Goal: Complete application form

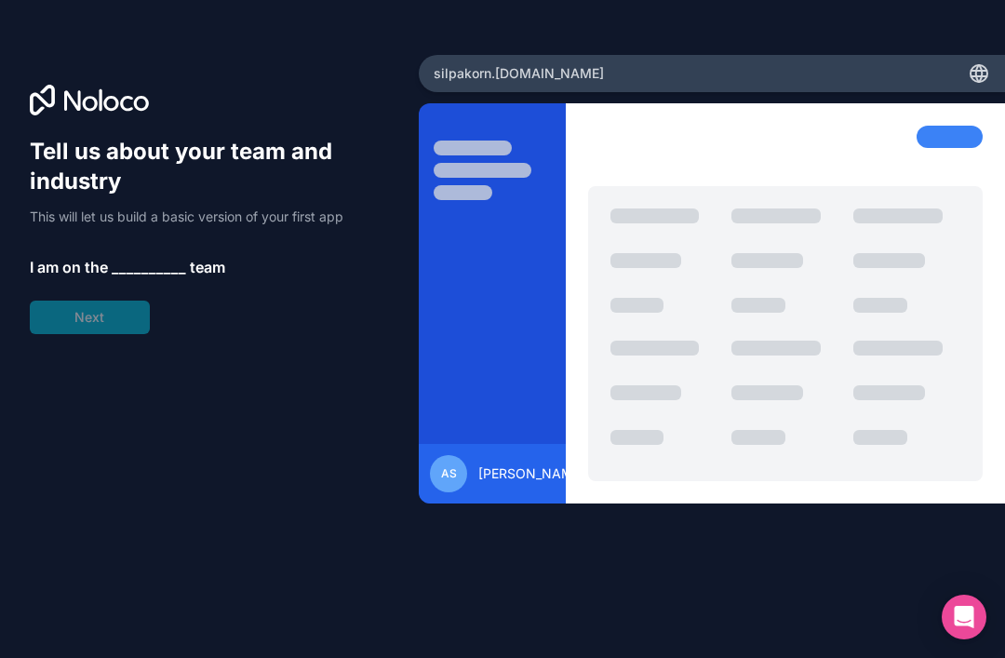
scroll to position [60, 0]
click at [221, 578] on div "Tell us about your team and industry This will let us build a basic version of …" at bounding box center [209, 329] width 419 height 548
click at [905, 64] on div "silpakorn .[DOMAIN_NAME]" at bounding box center [712, 73] width 586 height 37
click at [943, 131] on div at bounding box center [950, 137] width 66 height 22
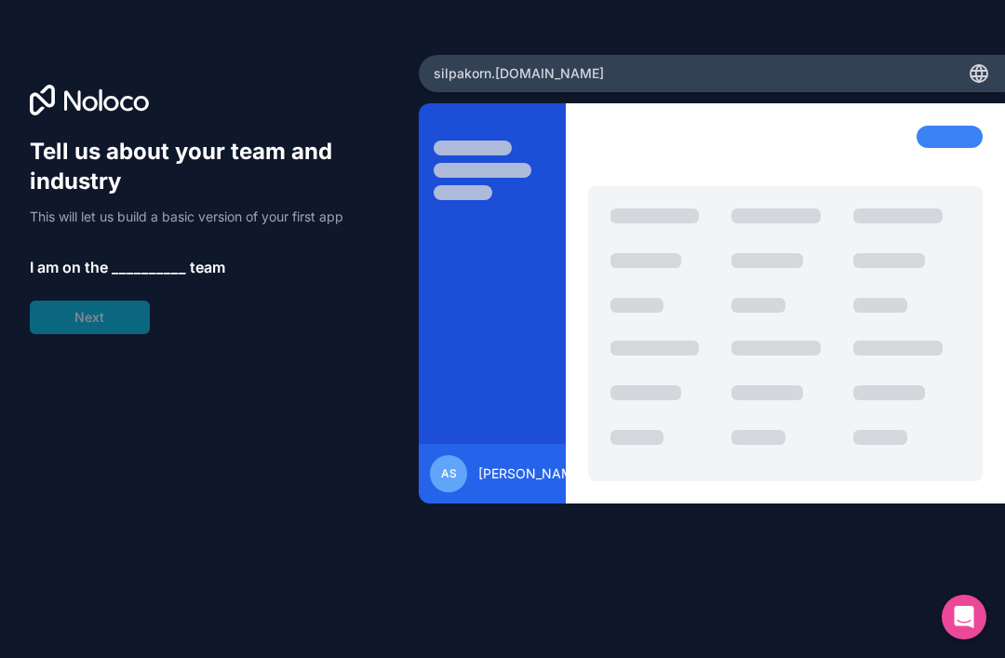
click at [942, 131] on div at bounding box center [950, 137] width 66 height 22
click at [956, 138] on div at bounding box center [950, 137] width 66 height 22
click at [476, 492] on div "AS [PERSON_NAME]" at bounding box center [507, 473] width 155 height 37
click at [475, 492] on div "AS [PERSON_NAME]" at bounding box center [507, 473] width 155 height 37
click at [447, 481] on span "AS" at bounding box center [449, 473] width 16 height 15
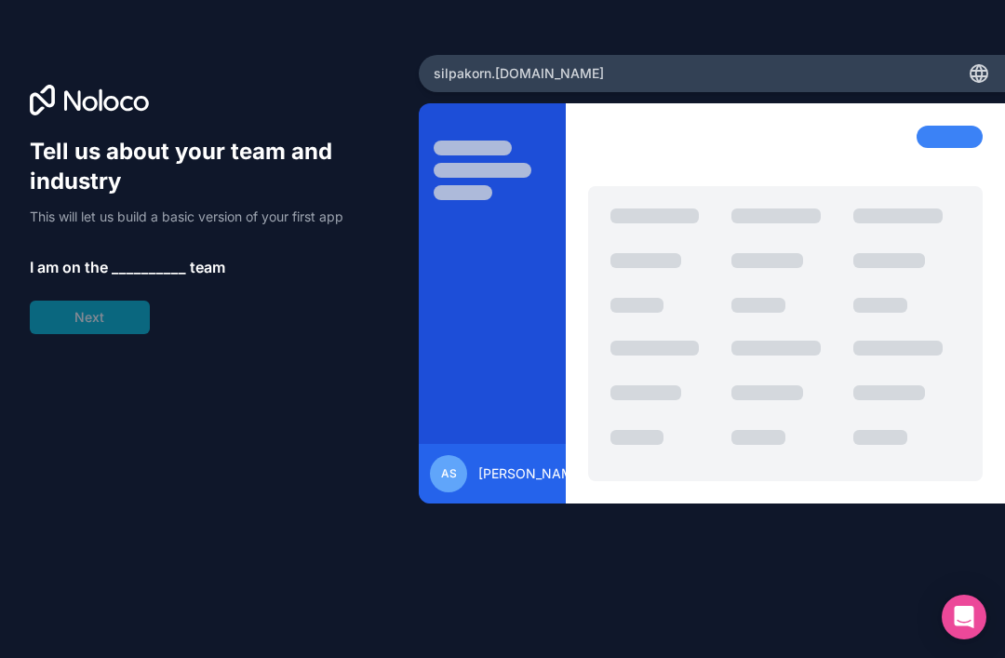
click at [279, 181] on h1 "Tell us about your team and industry" at bounding box center [209, 167] width 359 height 60
click at [127, 323] on div "Tell us about your team and industry This will let us build a basic version of …" at bounding box center [209, 235] width 359 height 197
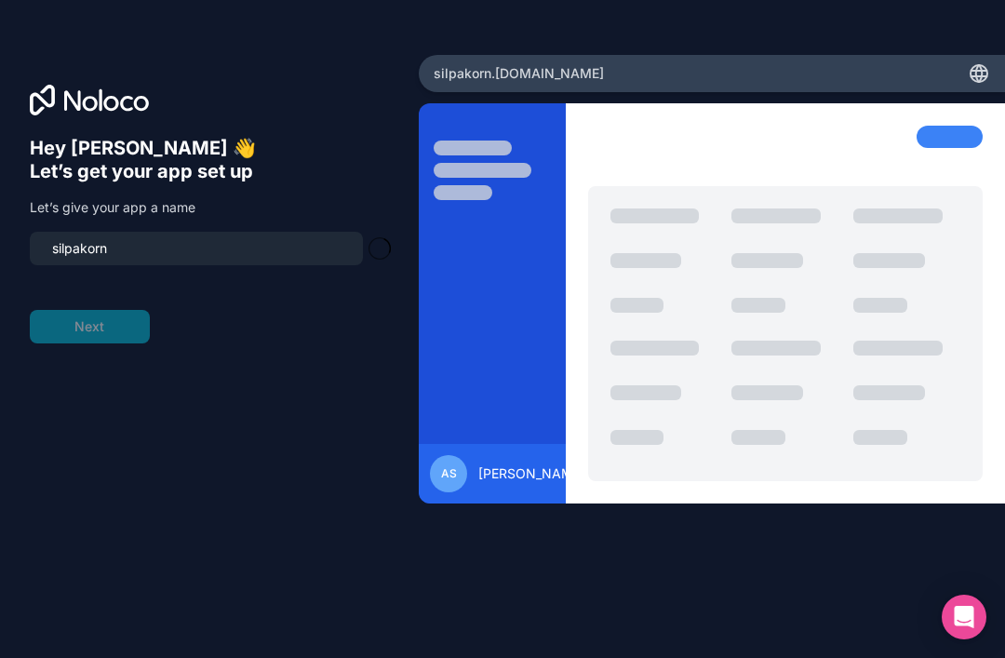
type input "silpakorn-app"
